Goal: Task Accomplishment & Management: Use online tool/utility

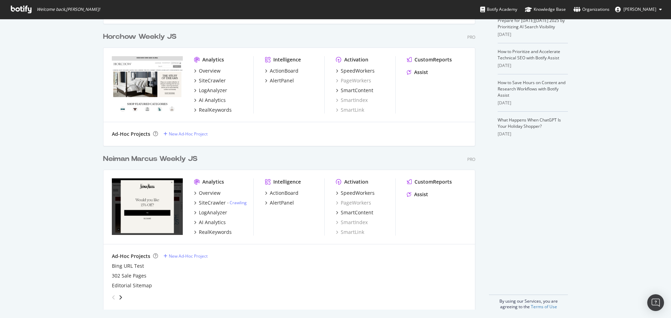
scroll to position [175, 0]
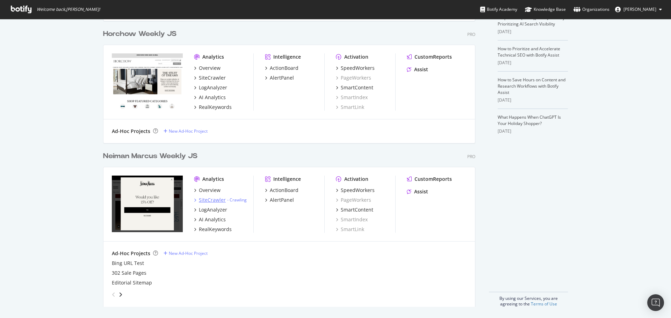
click at [206, 197] on div "SiteCrawler" at bounding box center [212, 200] width 27 height 7
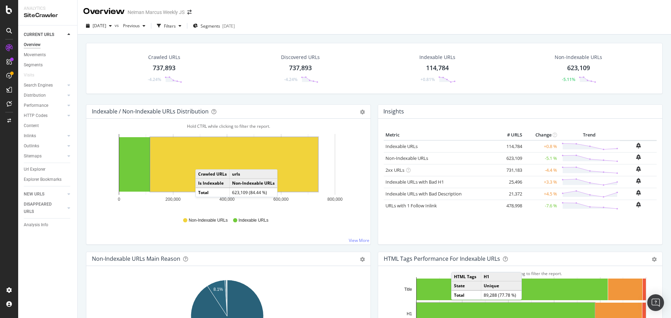
click at [168, 72] on div "737,893" at bounding box center [164, 68] width 23 height 9
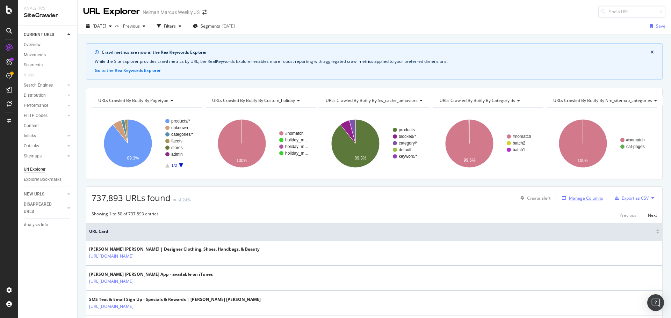
click at [580, 198] on div "Manage Columns" at bounding box center [586, 198] width 34 height 6
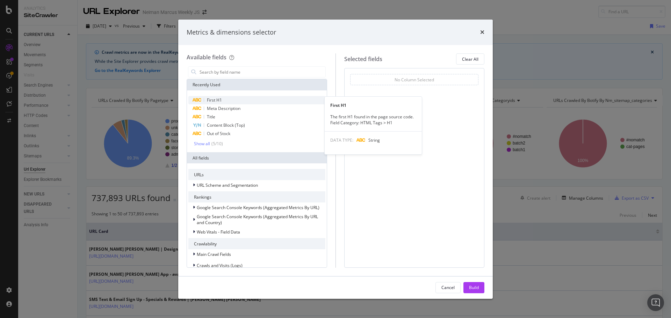
click at [213, 97] on span "First H1" at bounding box center [214, 100] width 15 height 6
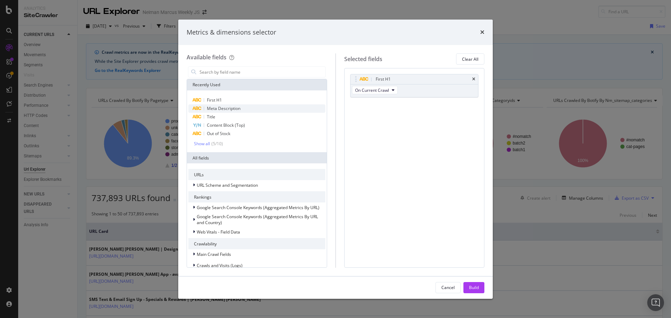
click at [224, 113] on div "Meta Description" at bounding box center [256, 108] width 137 height 8
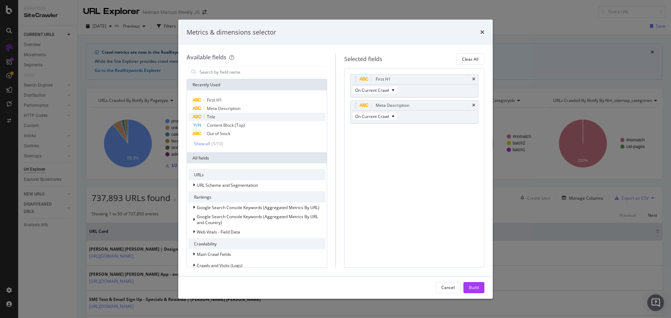
click at [223, 115] on div "Title" at bounding box center [256, 117] width 137 height 8
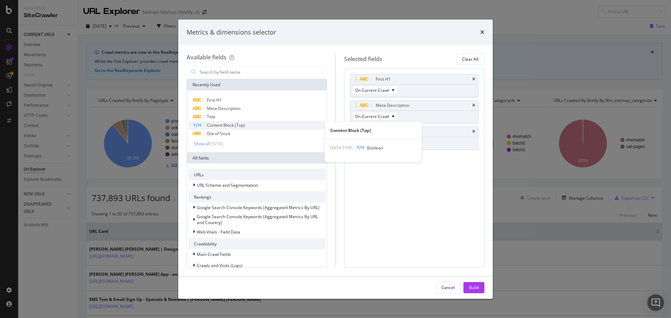
click at [236, 127] on span "Content Block (Top)" at bounding box center [226, 125] width 38 height 6
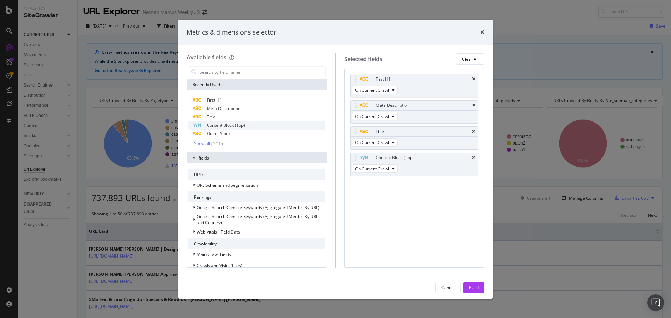
click at [237, 125] on span "Content Block (Top)" at bounding box center [226, 125] width 38 height 6
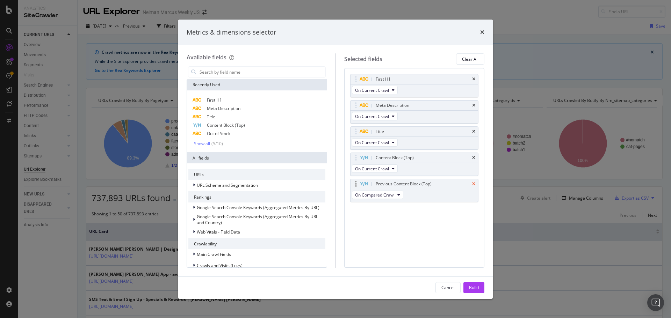
click at [473, 182] on icon "times" at bounding box center [473, 184] width 3 height 4
click at [476, 161] on div "Content Block (Top)" at bounding box center [414, 158] width 128 height 10
click at [474, 159] on icon "times" at bounding box center [473, 158] width 3 height 4
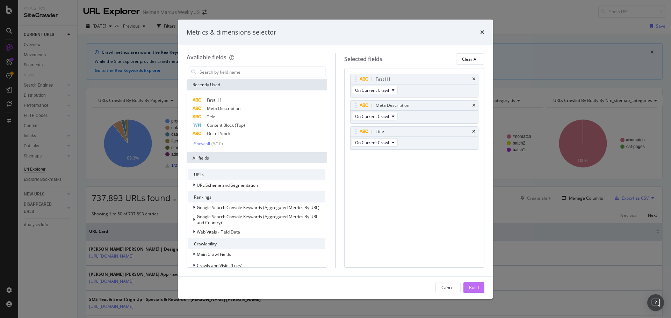
click at [473, 287] on div "Build" at bounding box center [474, 288] width 10 height 6
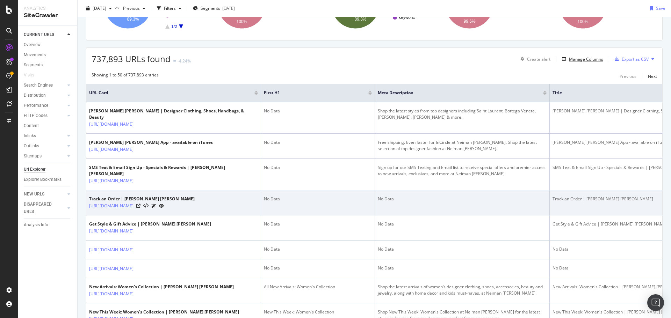
scroll to position [140, 0]
